Goal: Task Accomplishment & Management: Complete application form

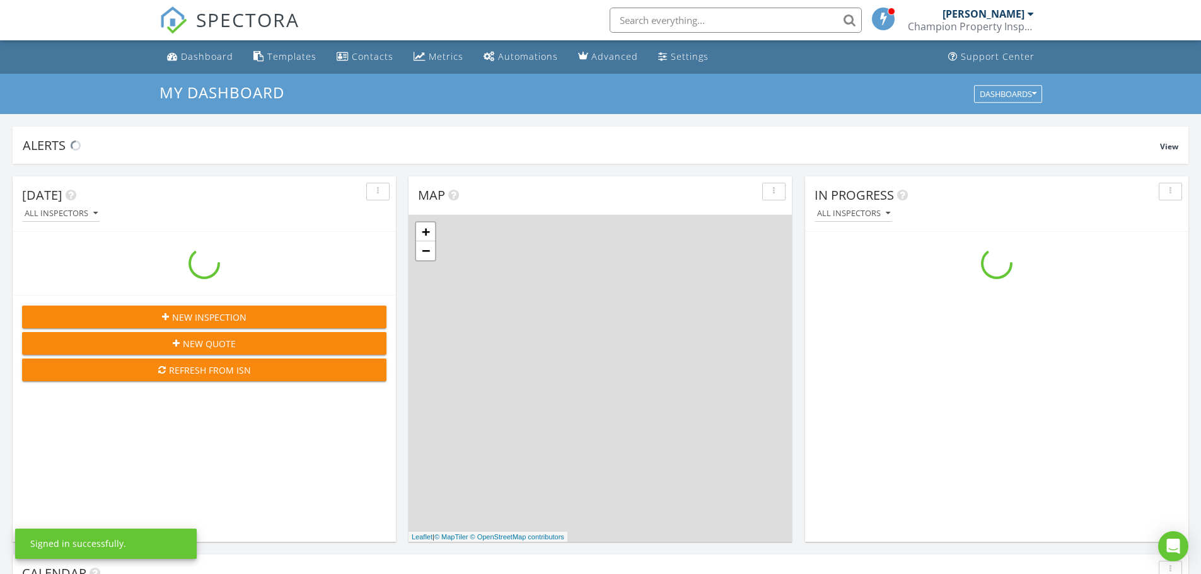
scroll to position [1167, 1220]
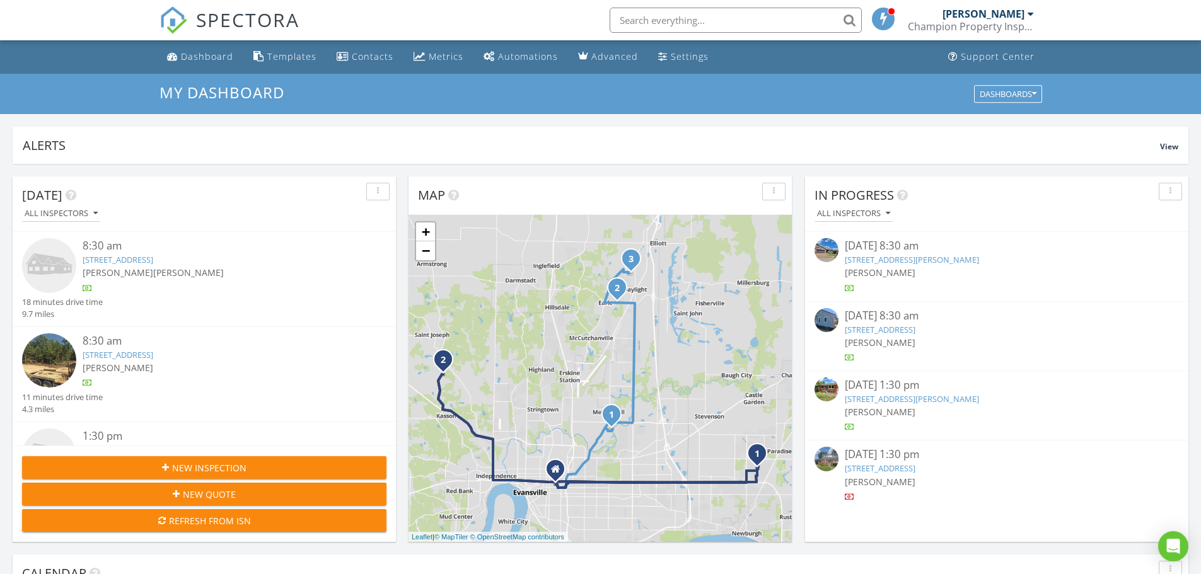
click at [915, 332] on link "2003 Hercules Ave, Evansville, IN 47711" at bounding box center [880, 329] width 71 height 11
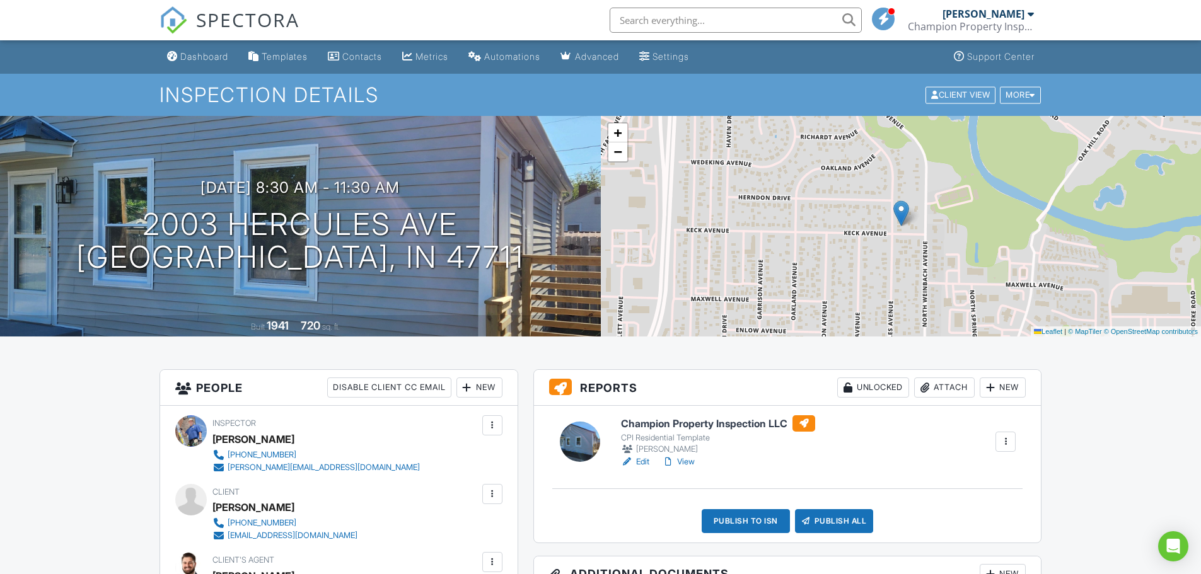
click at [1004, 398] on h3 "Reports Unlocked Attach New" at bounding box center [787, 388] width 507 height 36
click at [1001, 397] on div "New" at bounding box center [1003, 388] width 46 height 20
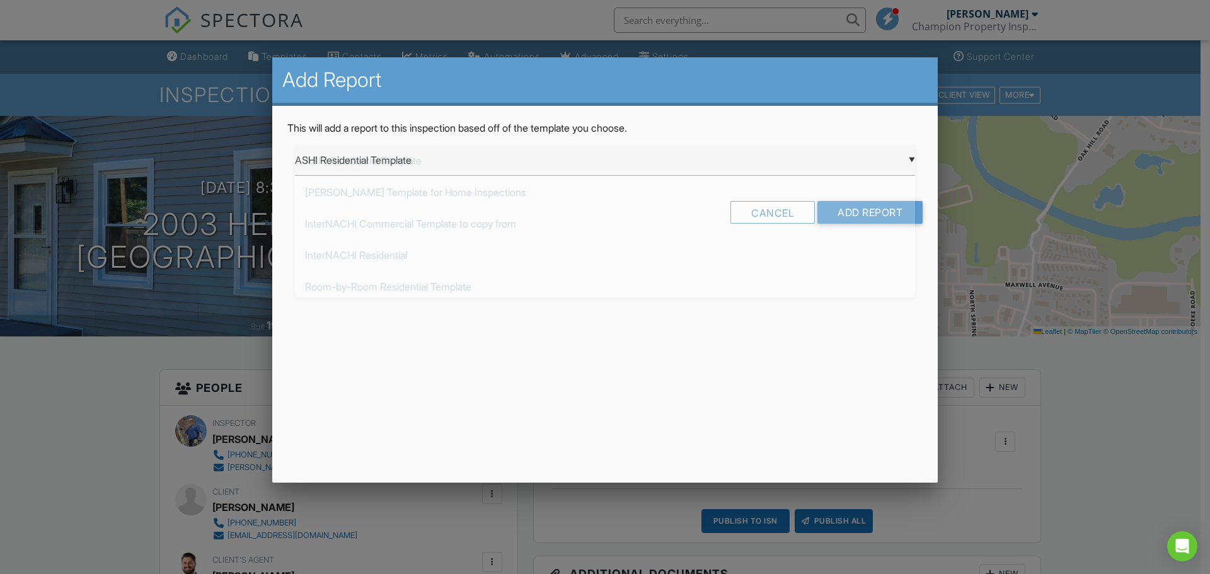
click at [350, 161] on div "▼ ASHI Residential Template ASHI Residential Template [PERSON_NAME] Template fo…" at bounding box center [605, 160] width 620 height 31
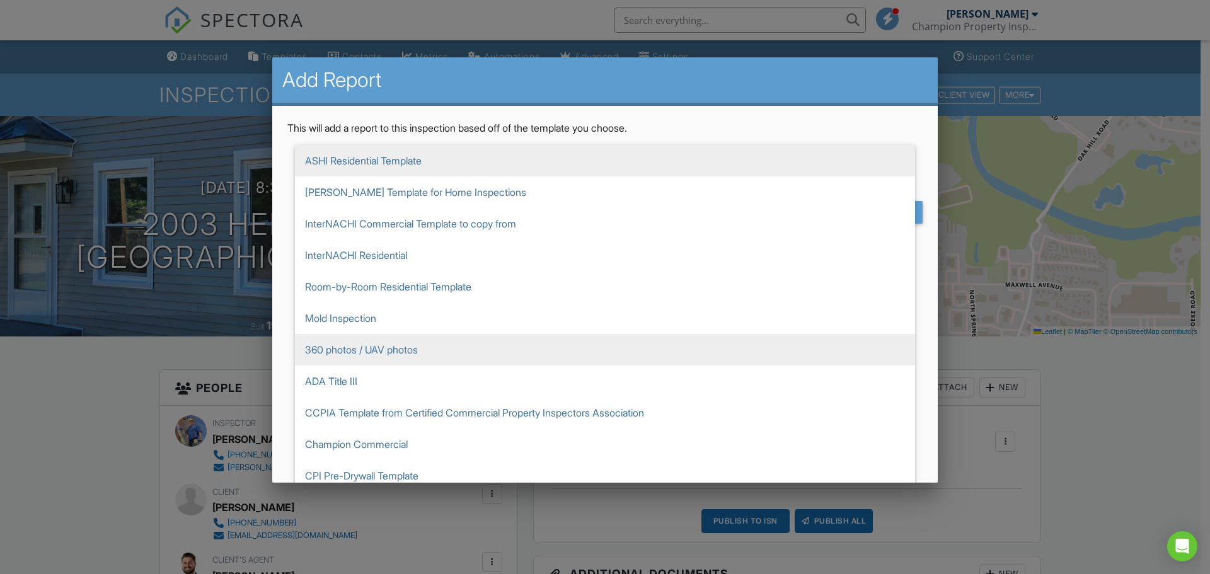
click at [346, 345] on span "360 photos / UAV photos" at bounding box center [605, 350] width 620 height 32
type input "360 photos / UAV photos"
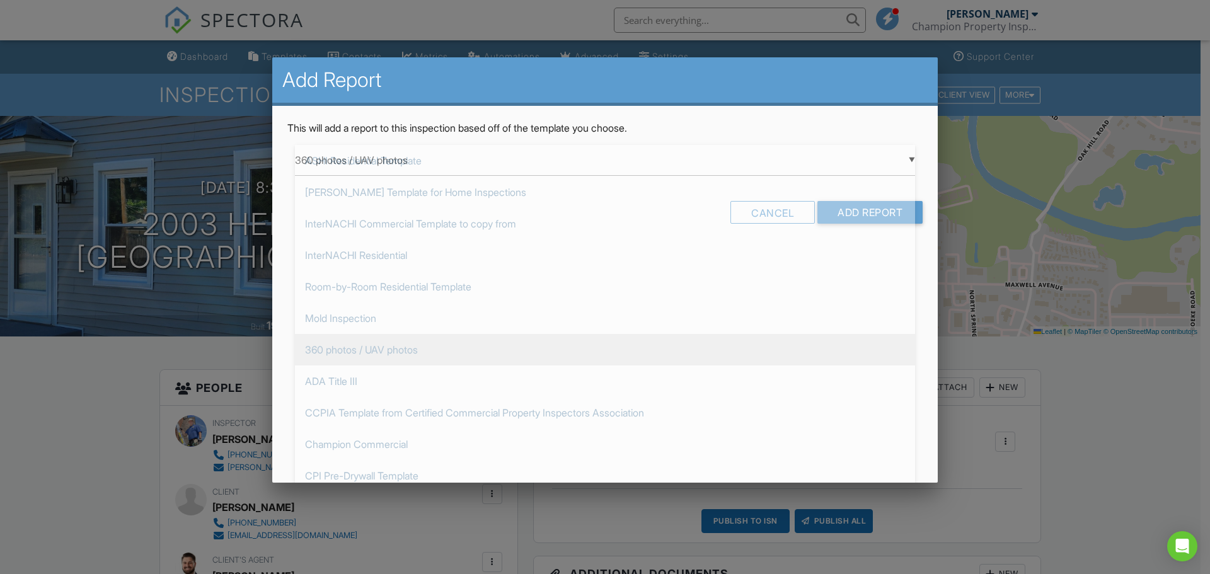
scroll to position [189, 0]
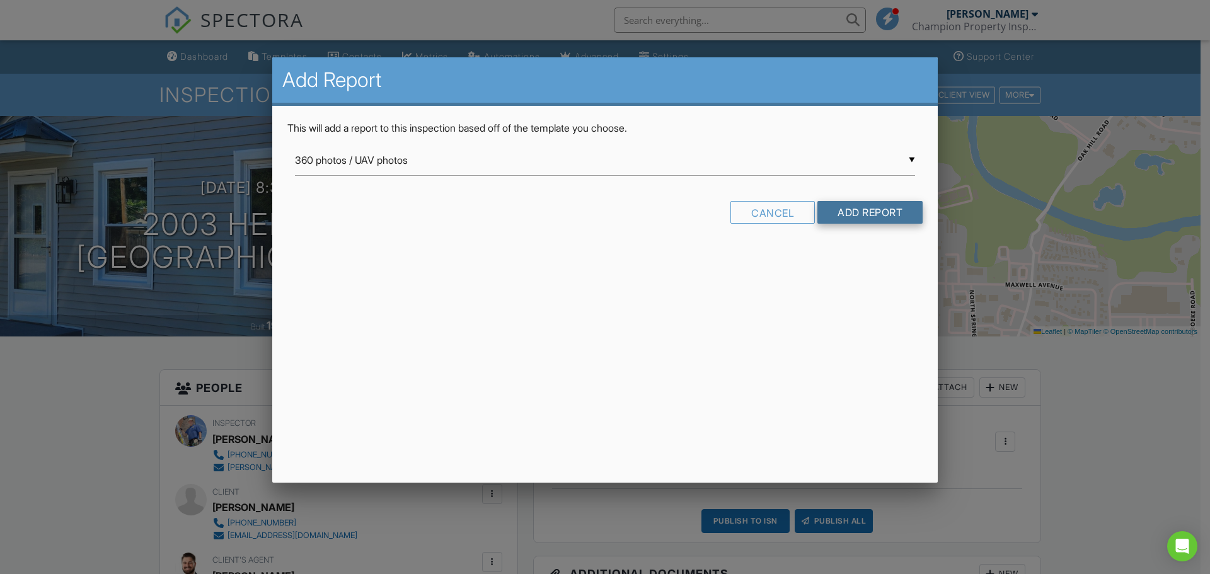
click at [847, 208] on input "Add Report" at bounding box center [870, 212] width 105 height 23
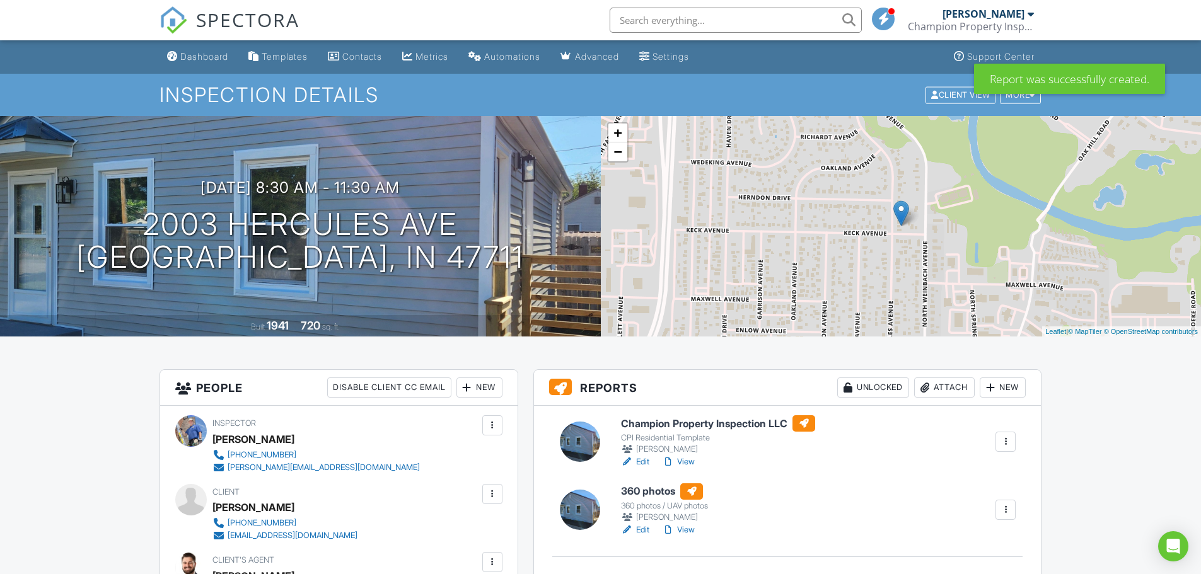
click at [641, 461] on link "Edit" at bounding box center [635, 462] width 28 height 13
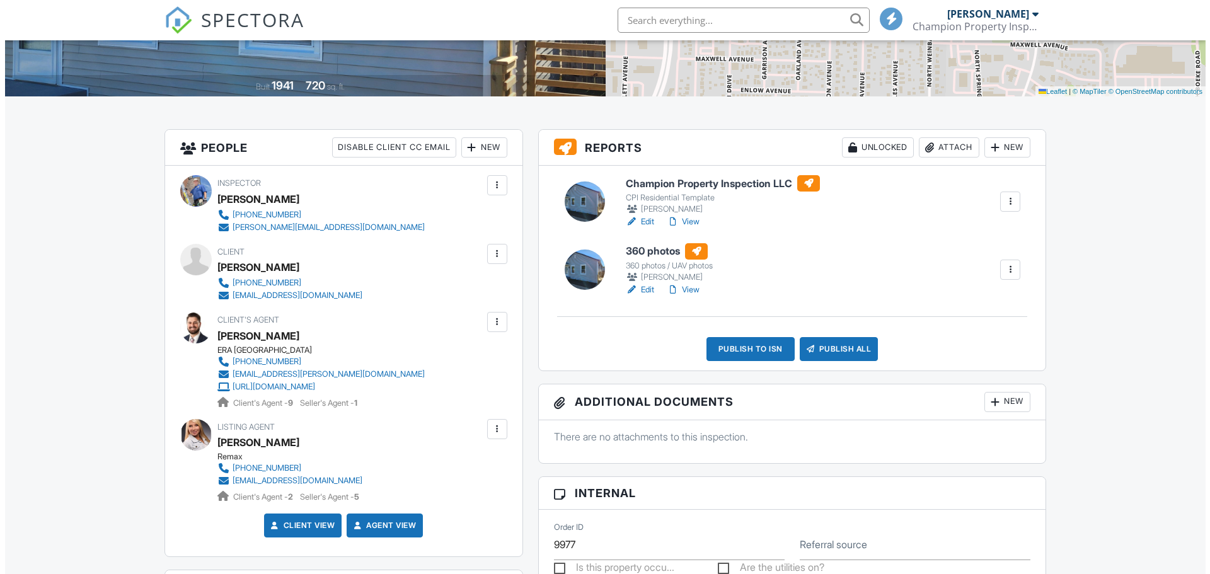
scroll to position [315, 0]
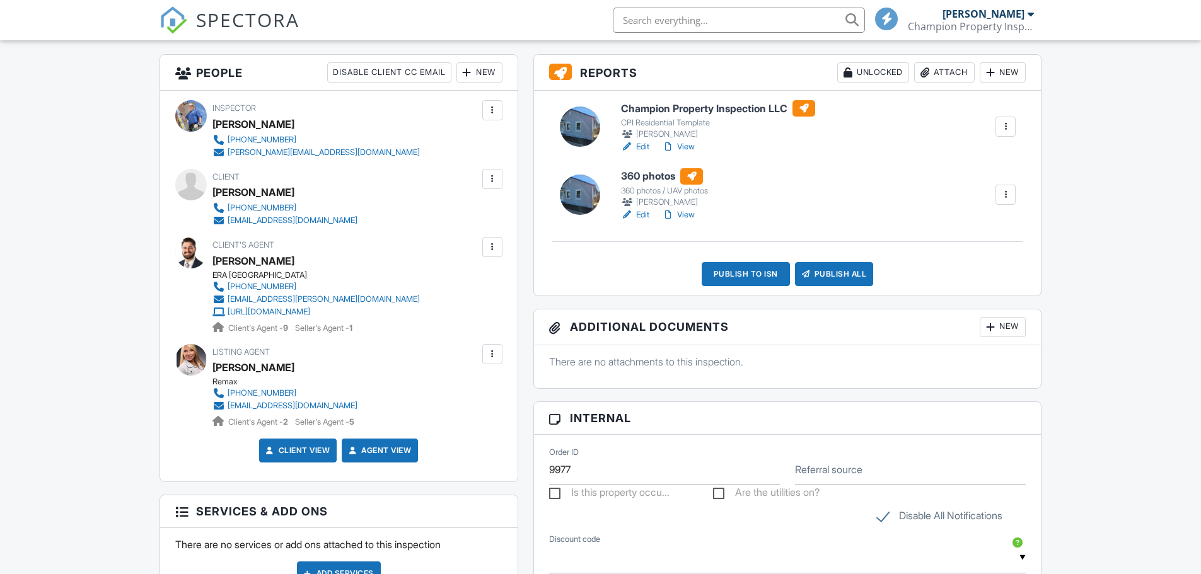
click at [762, 278] on div "Publish to ISN" at bounding box center [746, 274] width 88 height 24
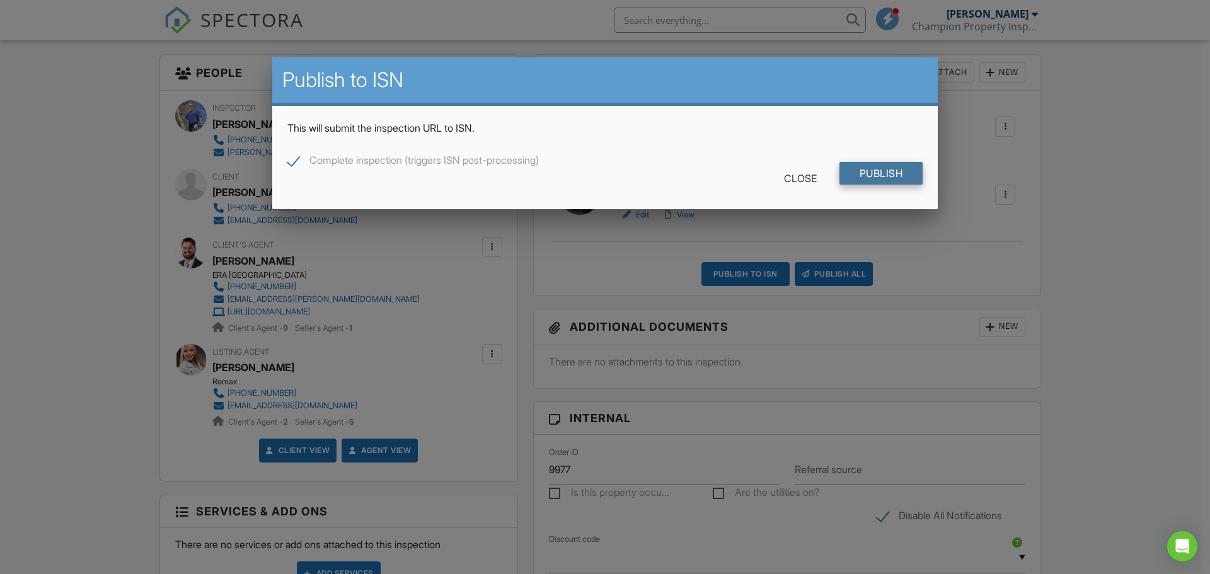
click at [847, 170] on input "Publish" at bounding box center [882, 173] width 84 height 23
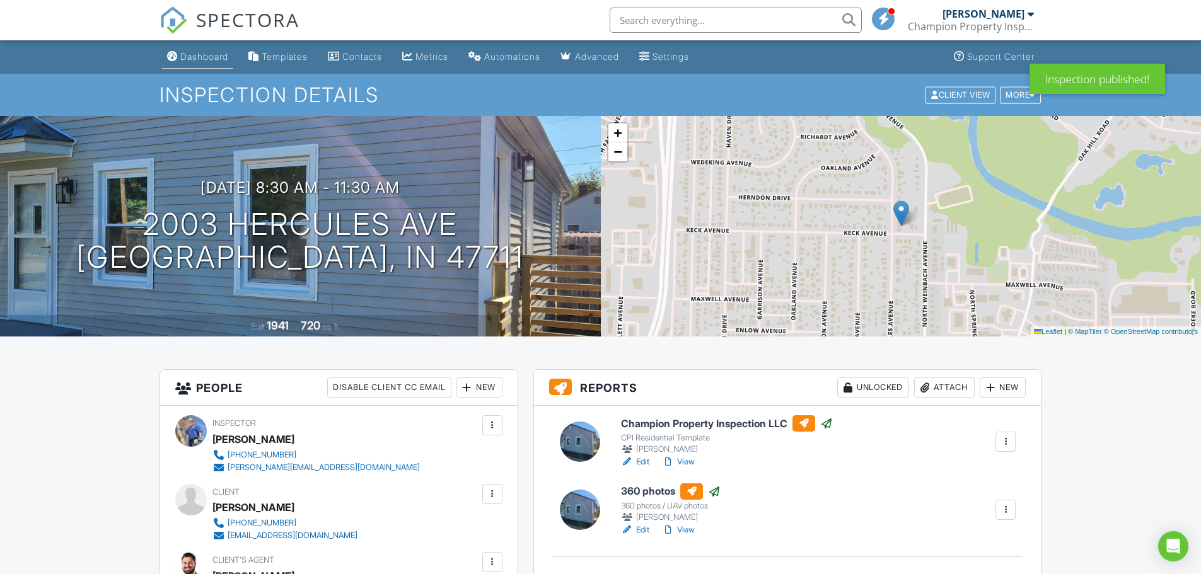
click at [221, 67] on link "Dashboard" at bounding box center [197, 56] width 71 height 23
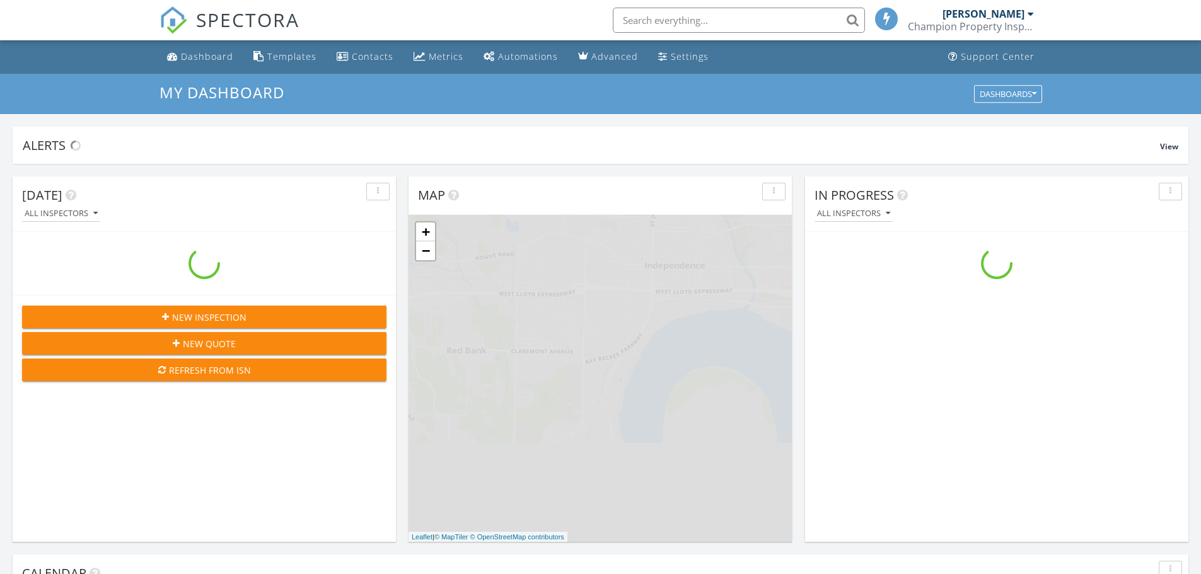
scroll to position [1167, 1220]
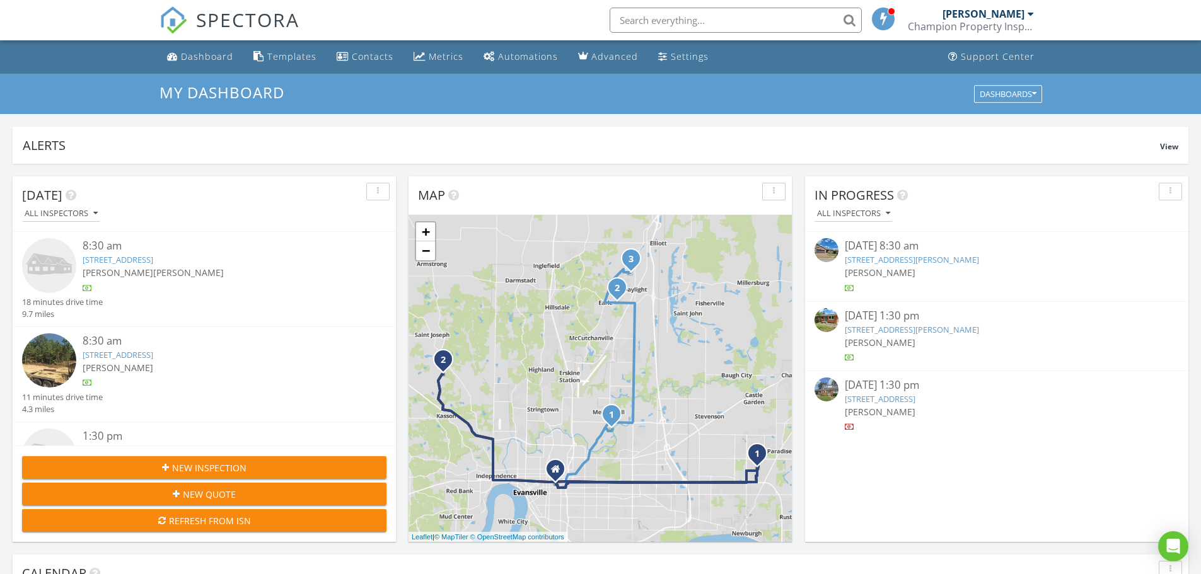
click at [927, 333] on link "[STREET_ADDRESS][PERSON_NAME]" at bounding box center [912, 329] width 134 height 11
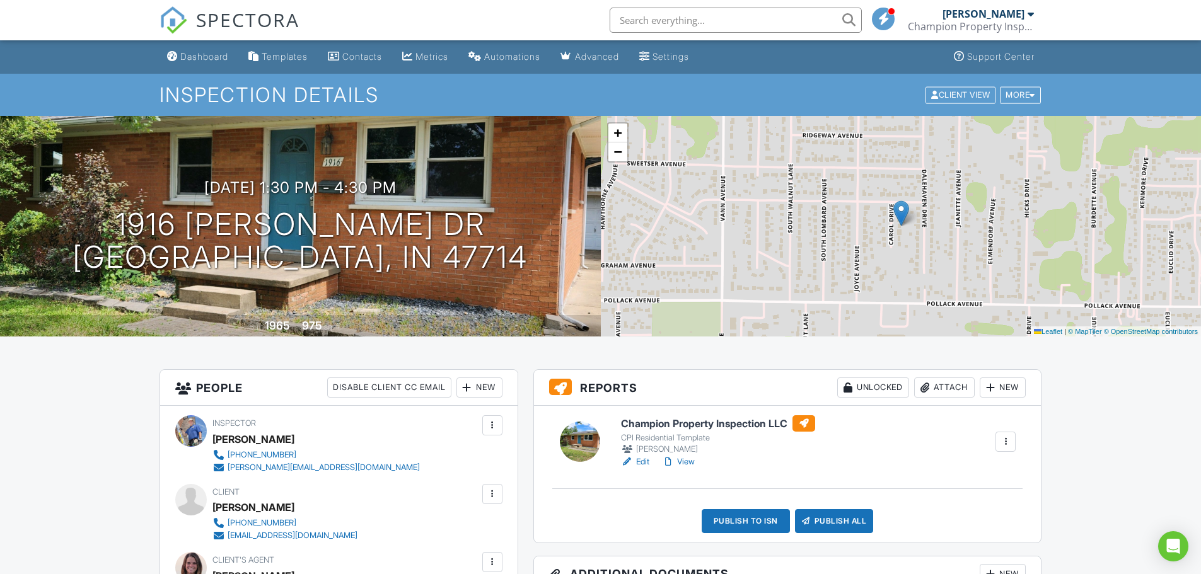
click at [997, 390] on div "New" at bounding box center [1003, 388] width 46 height 20
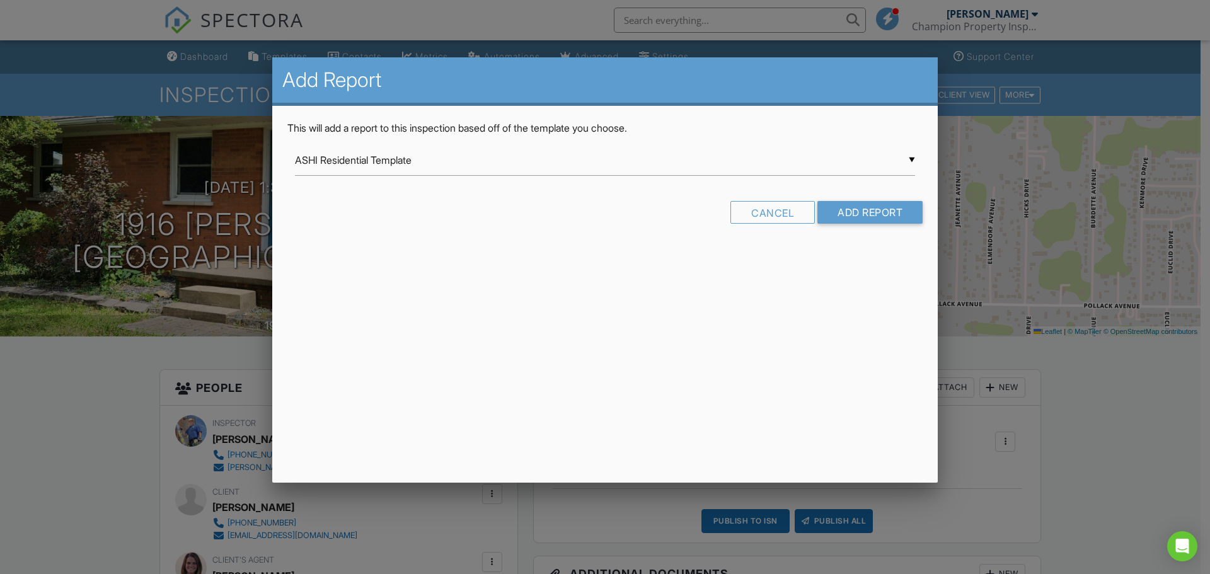
click at [361, 155] on div "▼ ASHI Residential Template ASHI Residential Template [PERSON_NAME] Template fo…" at bounding box center [605, 160] width 620 height 31
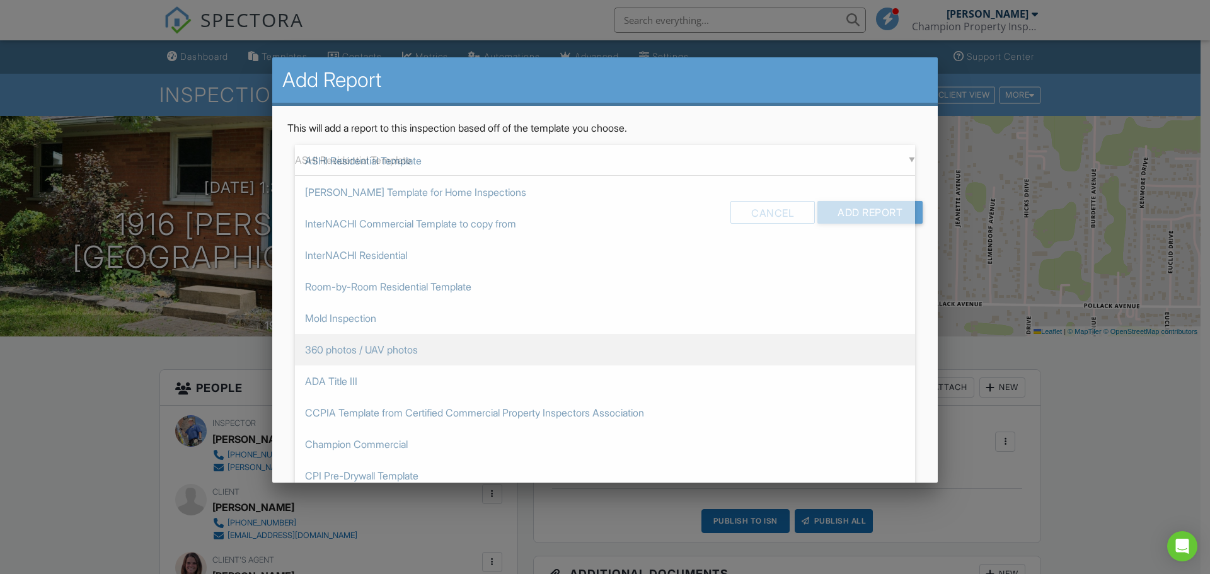
click at [352, 336] on span "360 photos / UAV photos" at bounding box center [605, 350] width 620 height 32
type input "360 photos / UAV photos"
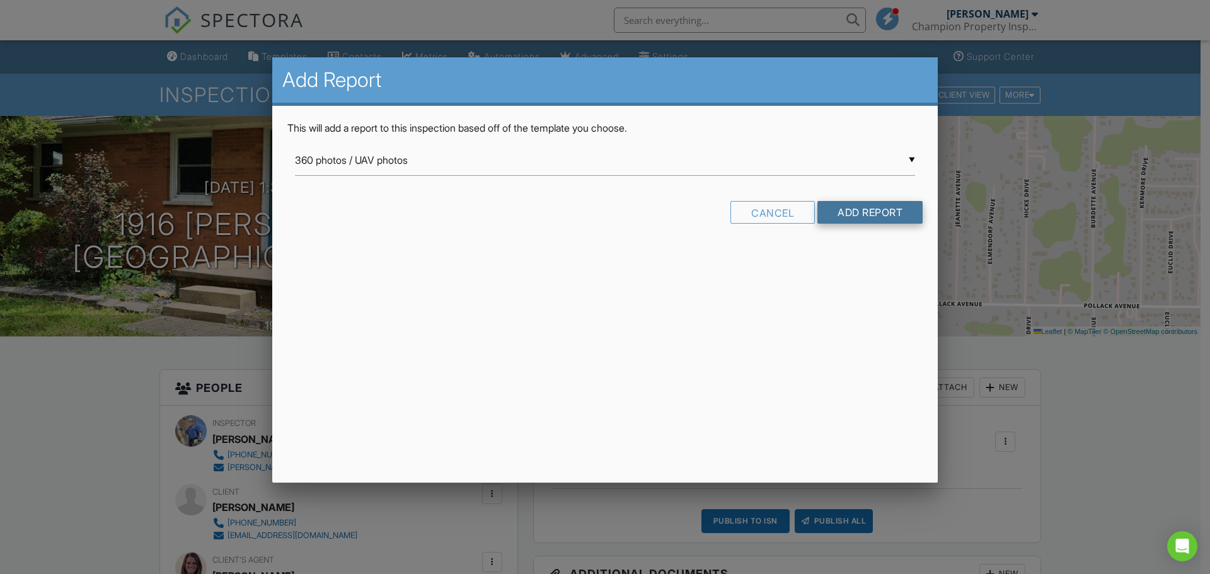
click at [864, 223] on input "Add Report" at bounding box center [870, 212] width 105 height 23
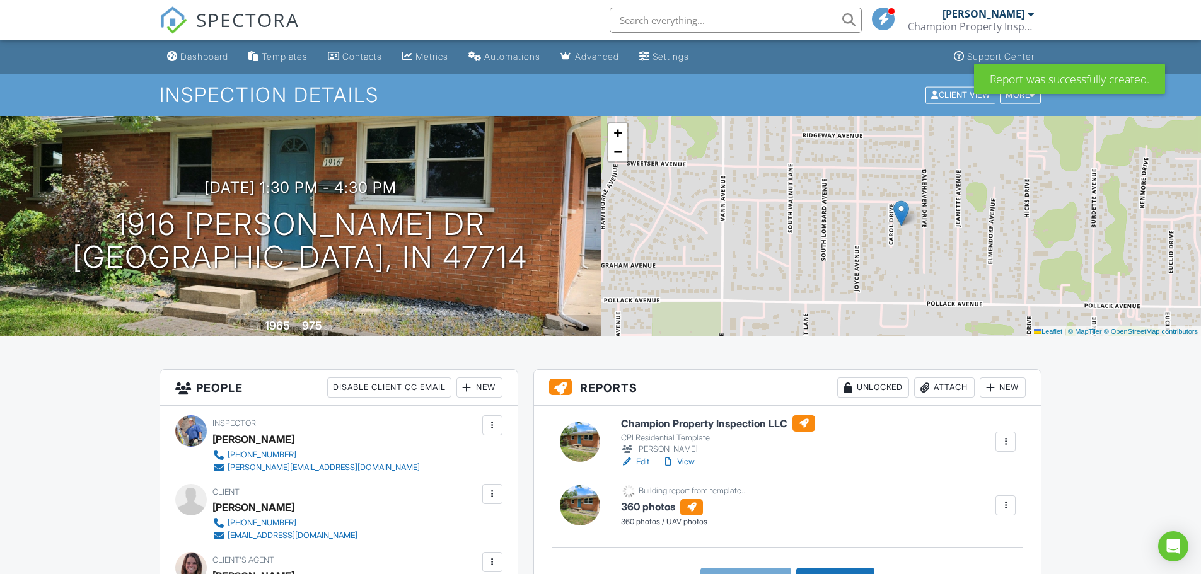
drag, startPoint x: 640, startPoint y: 462, endPoint x: 1123, endPoint y: 477, distance: 483.8
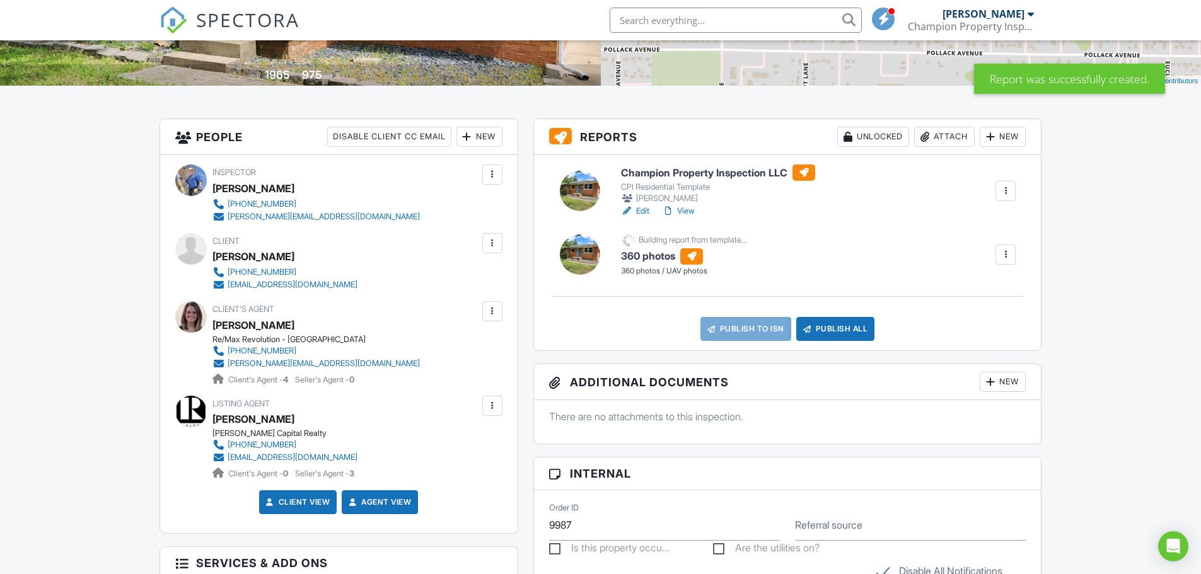
scroll to position [252, 0]
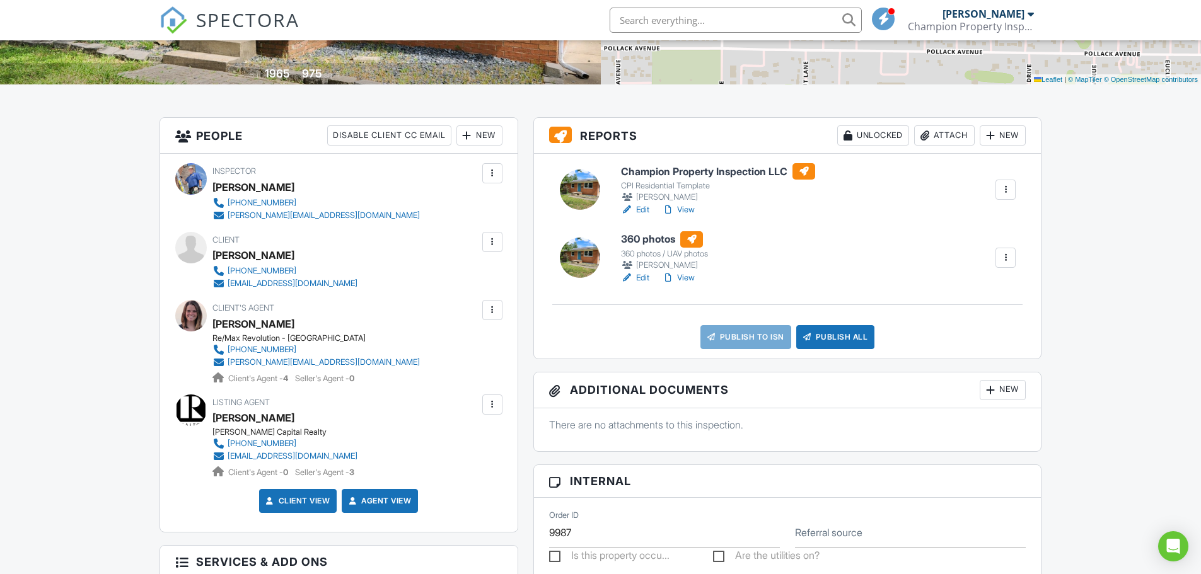
click at [635, 206] on link "Edit" at bounding box center [635, 210] width 28 height 13
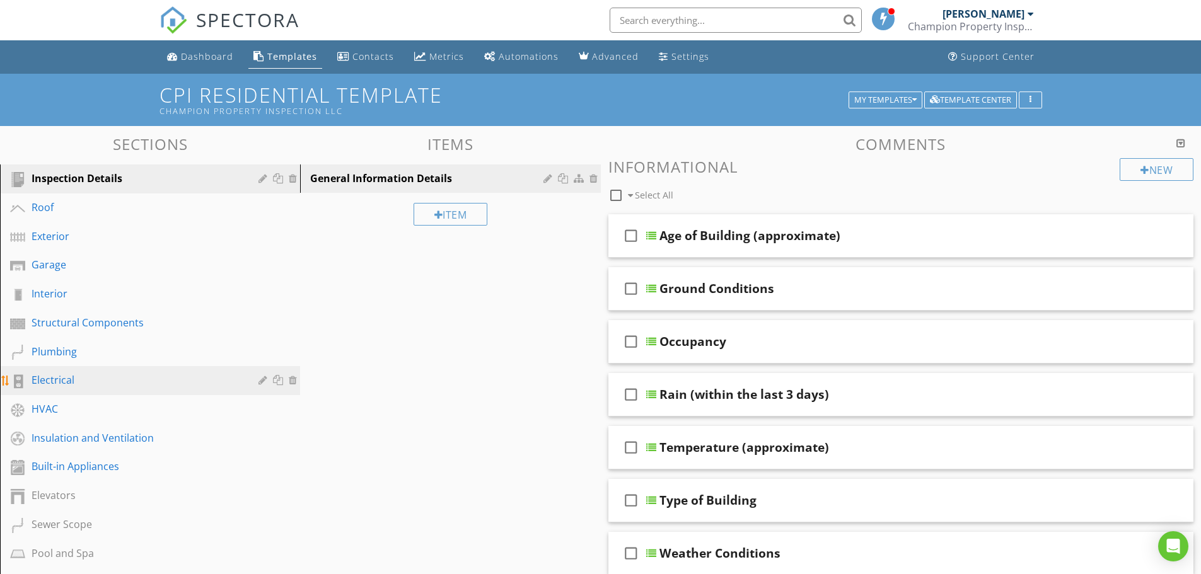
click at [71, 380] on div "Electrical" at bounding box center [136, 380] width 209 height 15
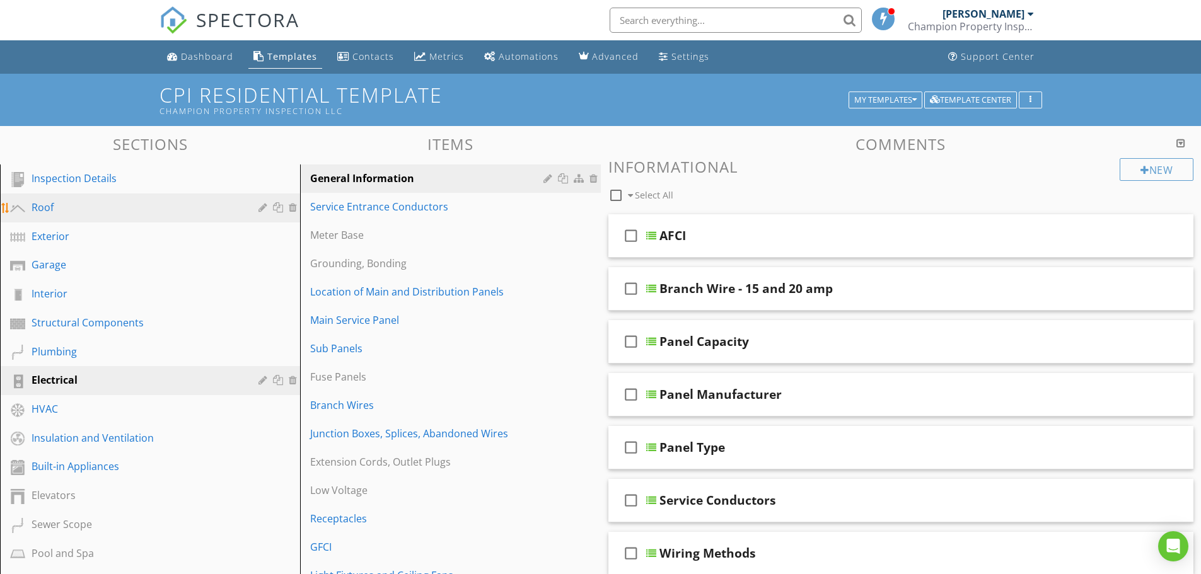
click at [121, 221] on link "Roof" at bounding box center [152, 208] width 296 height 29
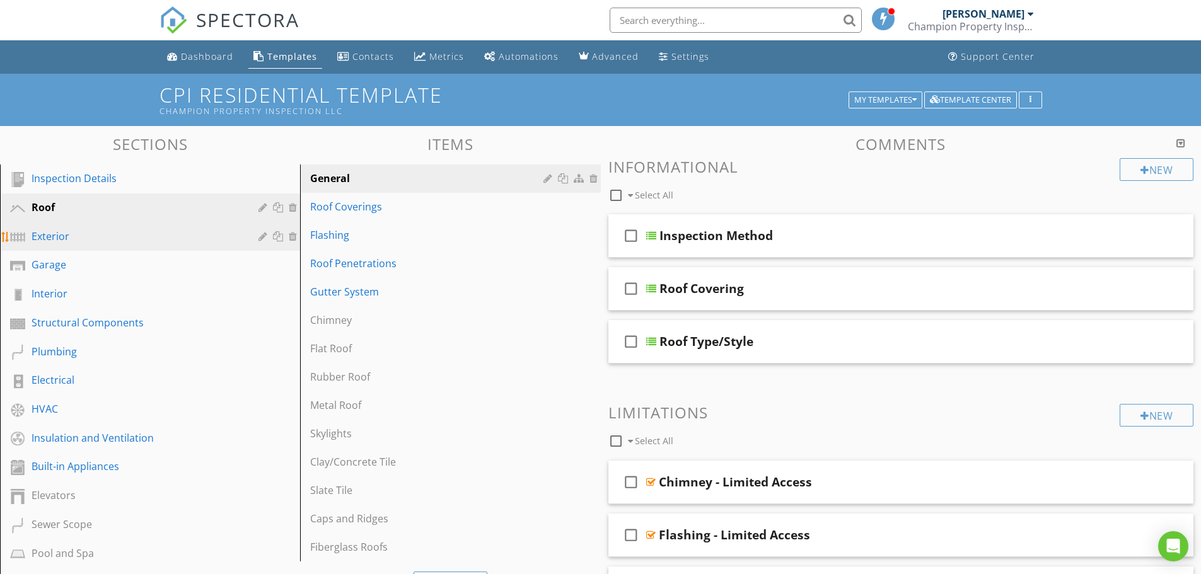
click at [113, 243] on div "Exterior" at bounding box center [136, 236] width 209 height 15
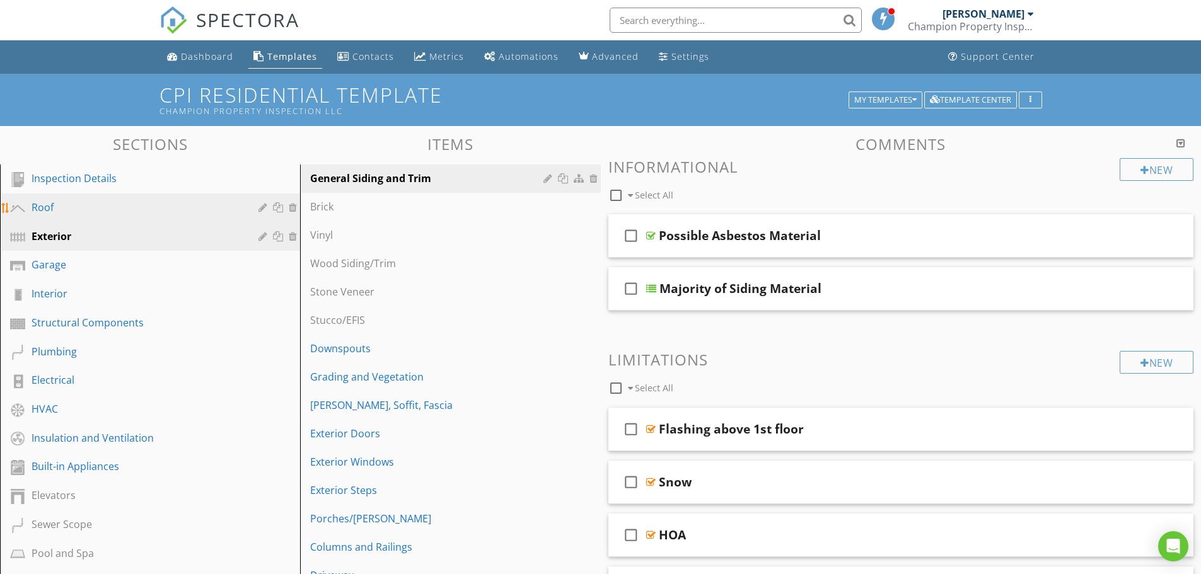
click at [127, 200] on div "Roof" at bounding box center [136, 207] width 209 height 15
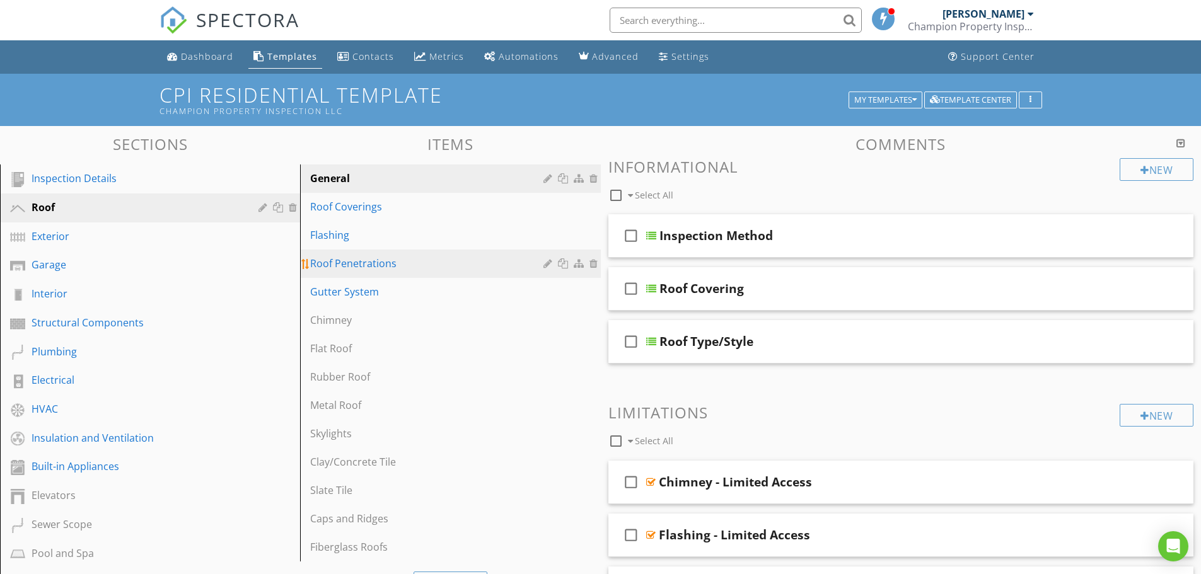
click at [362, 267] on div "Roof Penetrations" at bounding box center [428, 263] width 236 height 15
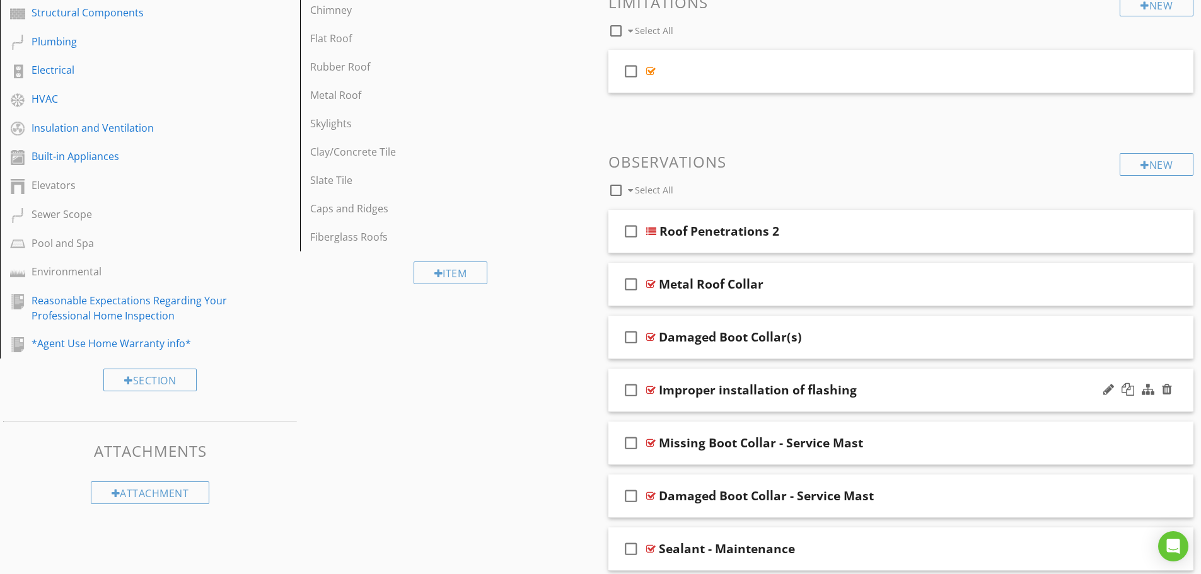
scroll to position [315, 0]
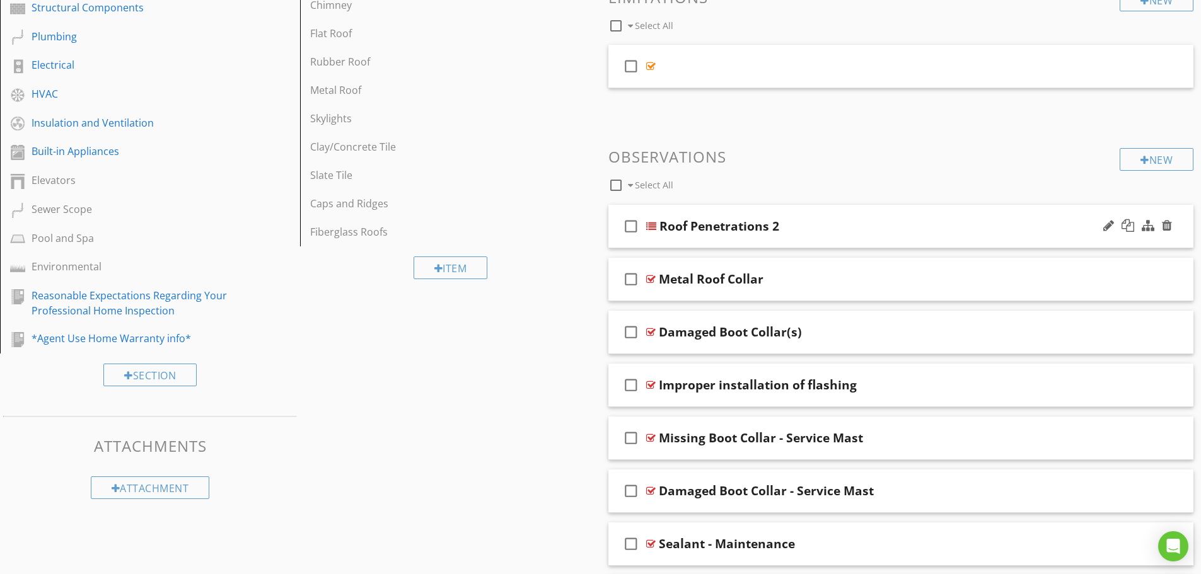
click at [958, 230] on div "Roof Penetrations 2" at bounding box center [869, 226] width 420 height 15
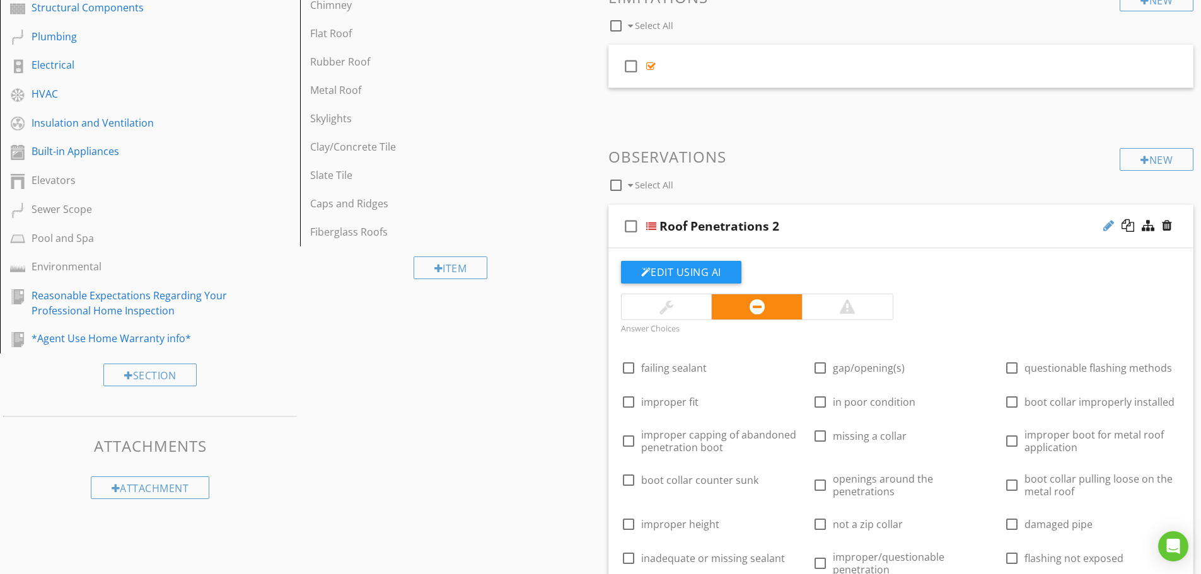
click at [1112, 226] on div at bounding box center [1108, 225] width 11 height 13
click at [809, 231] on input "Roof Penetrations 2" at bounding box center [869, 227] width 420 height 21
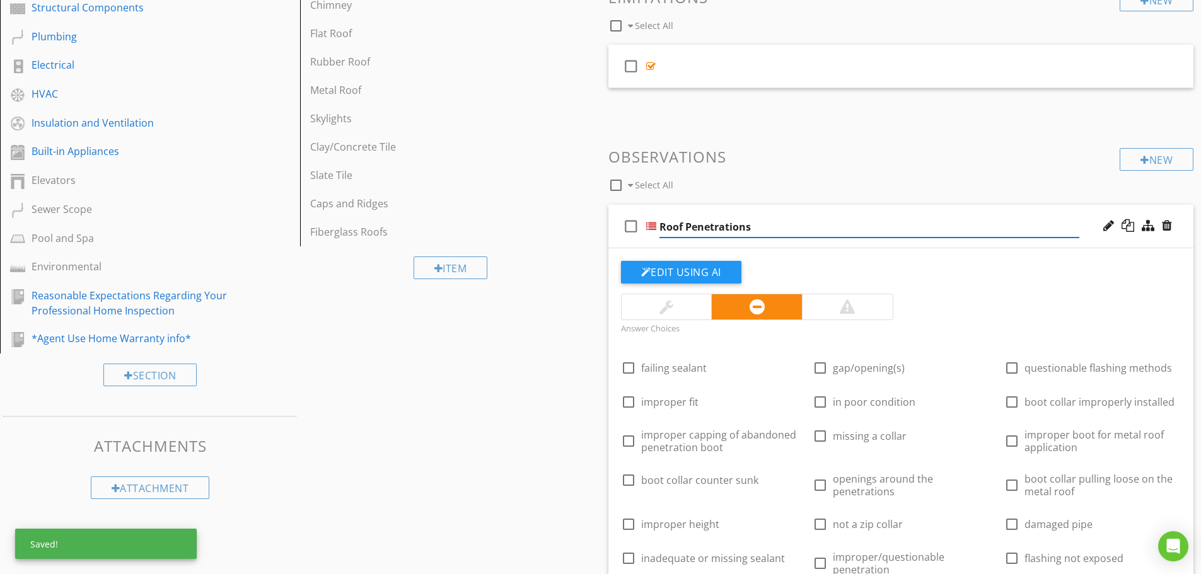
type input "Roof Penetrations"
click at [1044, 285] on div "Edit Using AI" at bounding box center [901, 277] width 560 height 33
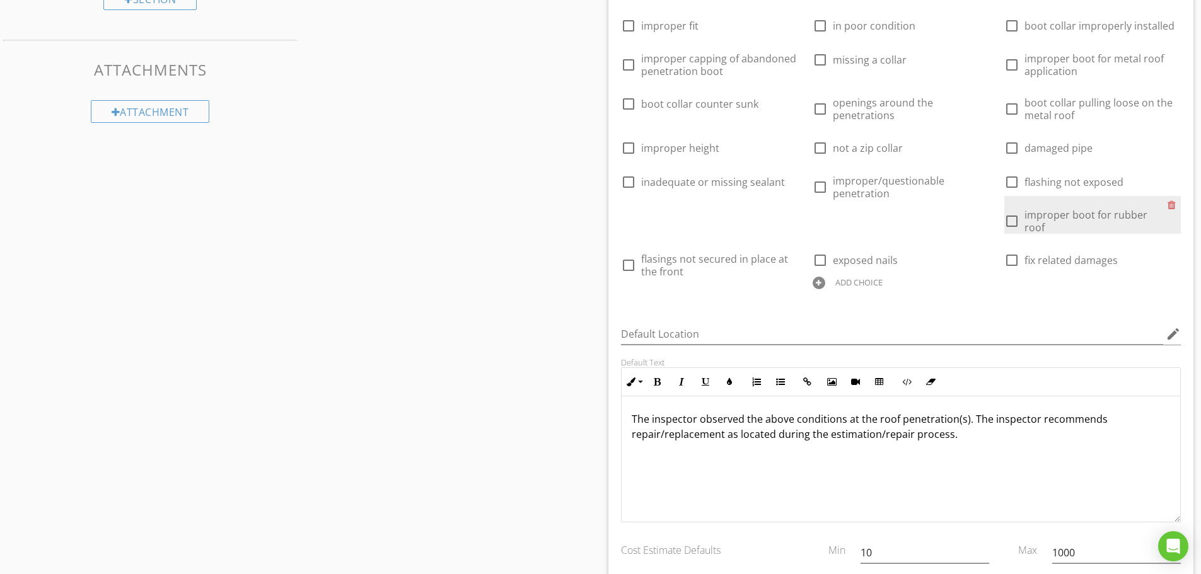
scroll to position [693, 0]
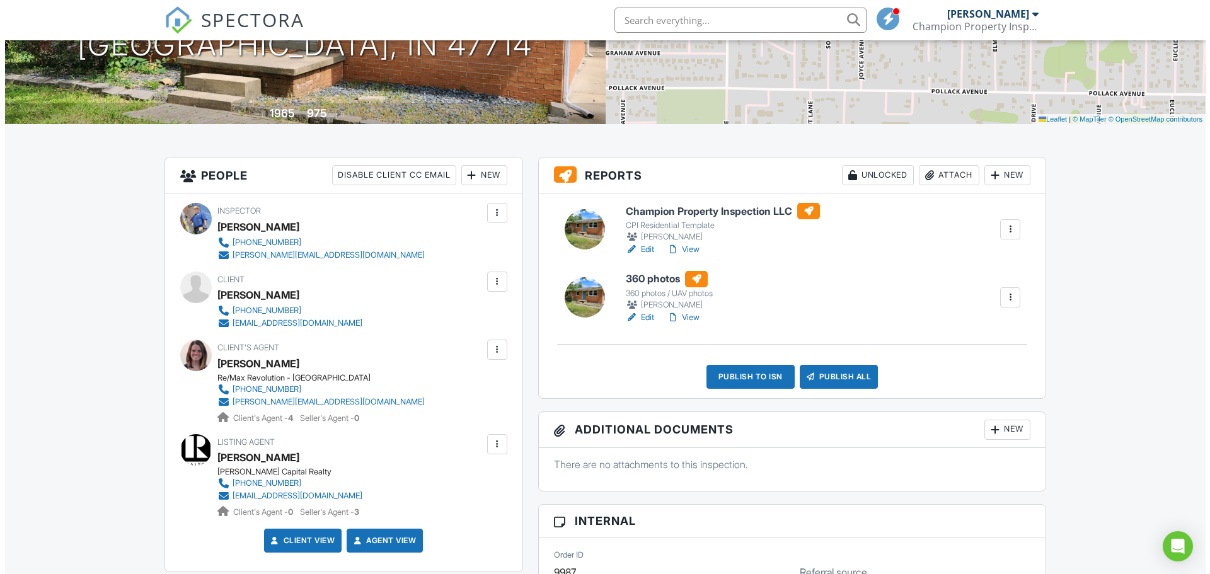
scroll to position [252, 0]
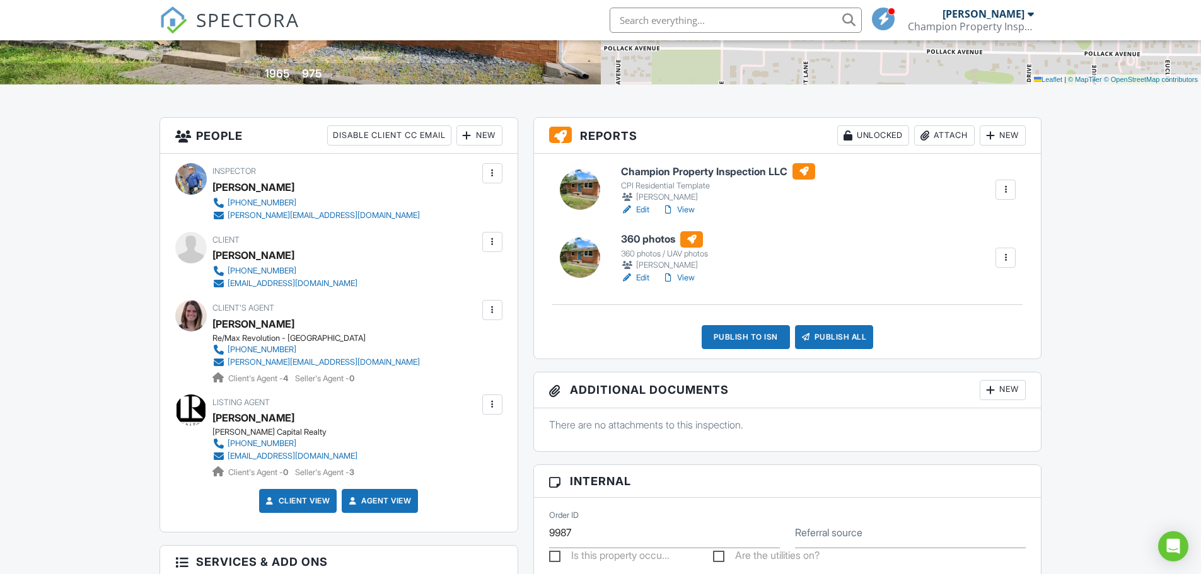
click at [743, 344] on div "Publish to ISN" at bounding box center [746, 337] width 88 height 24
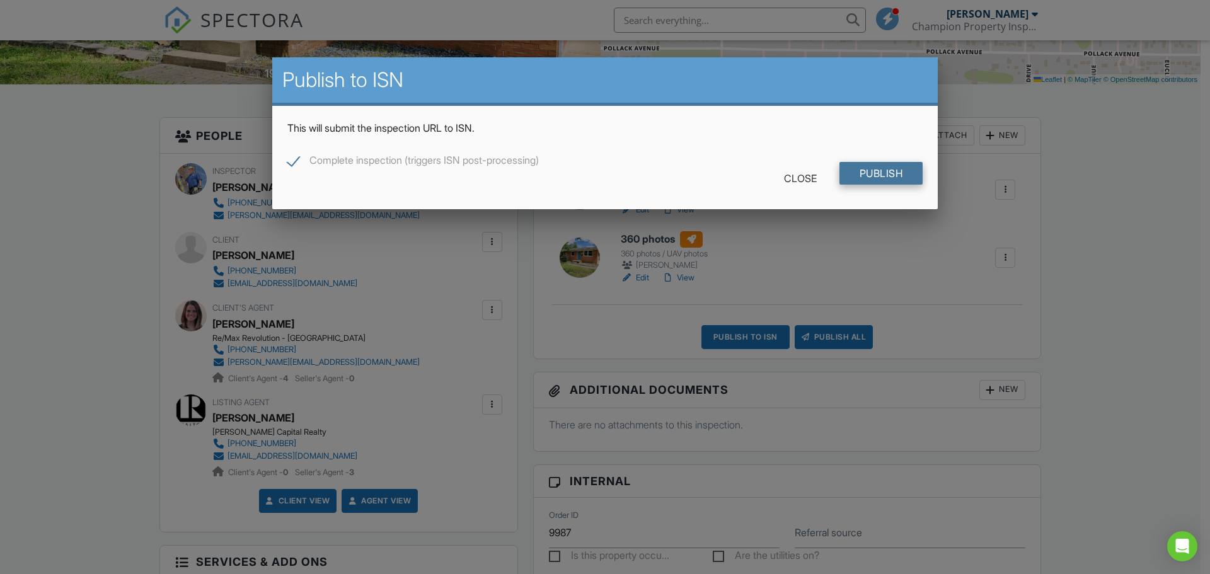
click at [857, 165] on input "Publish" at bounding box center [882, 173] width 84 height 23
